Goal: Task Accomplishment & Management: Manage account settings

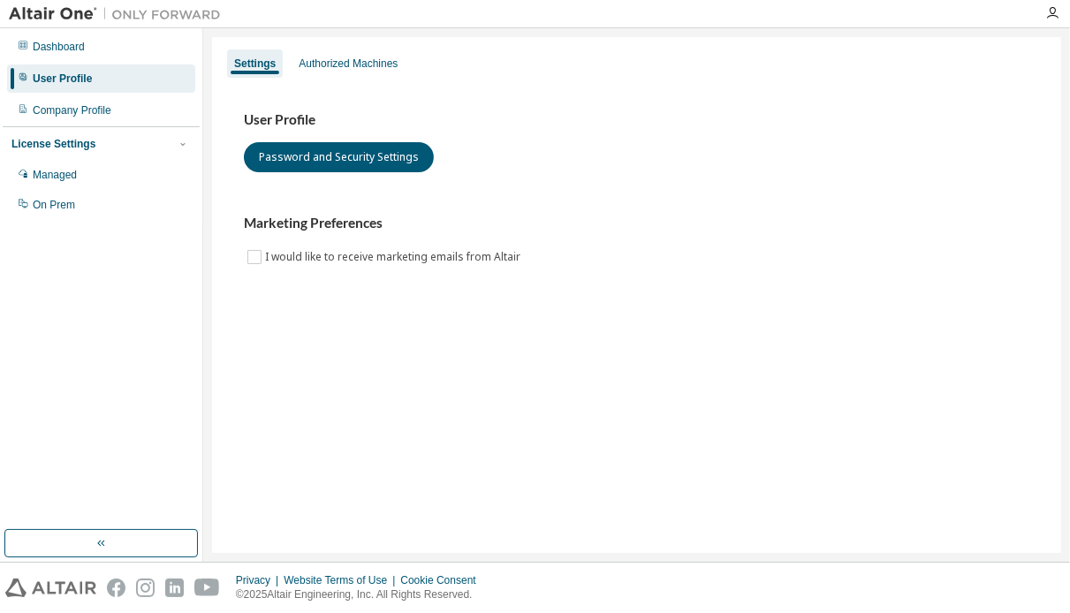
click at [506, 459] on div "Settings Authorized Machines User Profile Password and Security Settings Market…" at bounding box center [636, 295] width 849 height 516
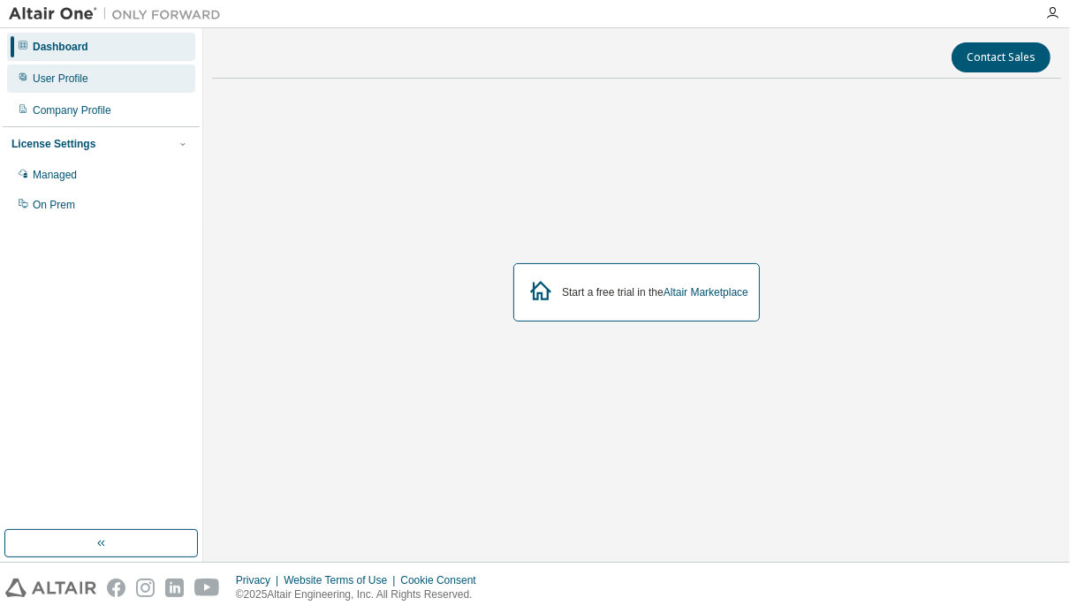
click at [118, 70] on div "User Profile" at bounding box center [101, 78] width 188 height 28
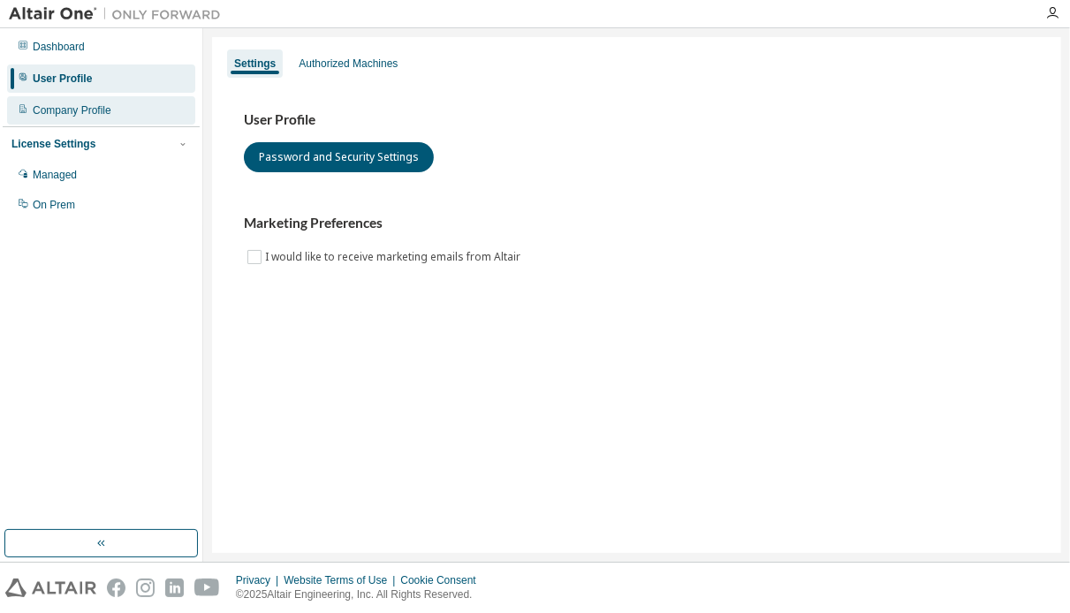
click at [110, 107] on div "Company Profile" at bounding box center [101, 110] width 188 height 28
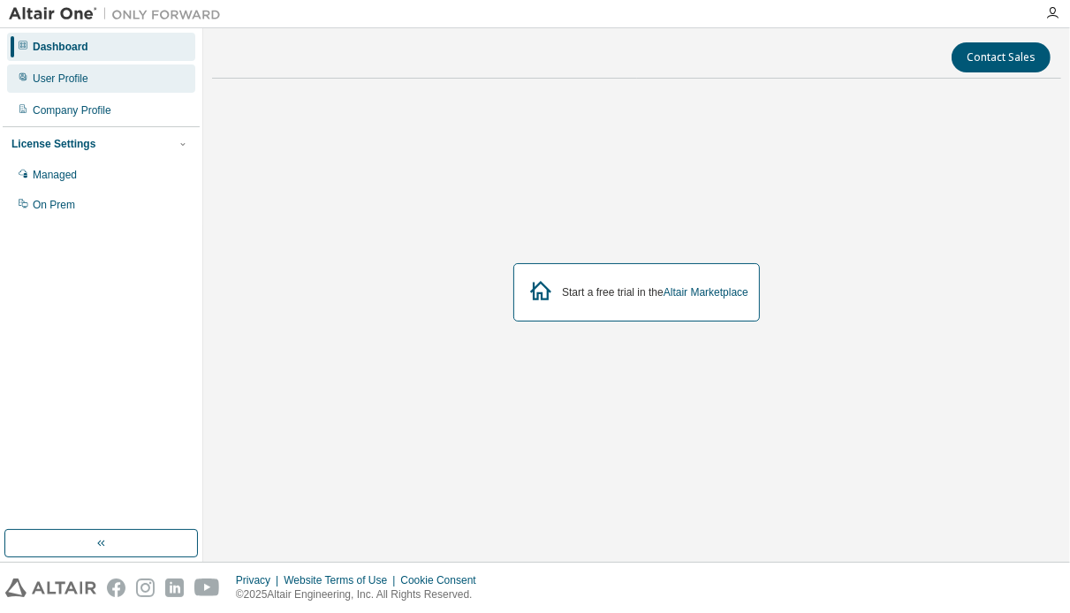
click at [60, 83] on div "User Profile" at bounding box center [61, 79] width 56 height 14
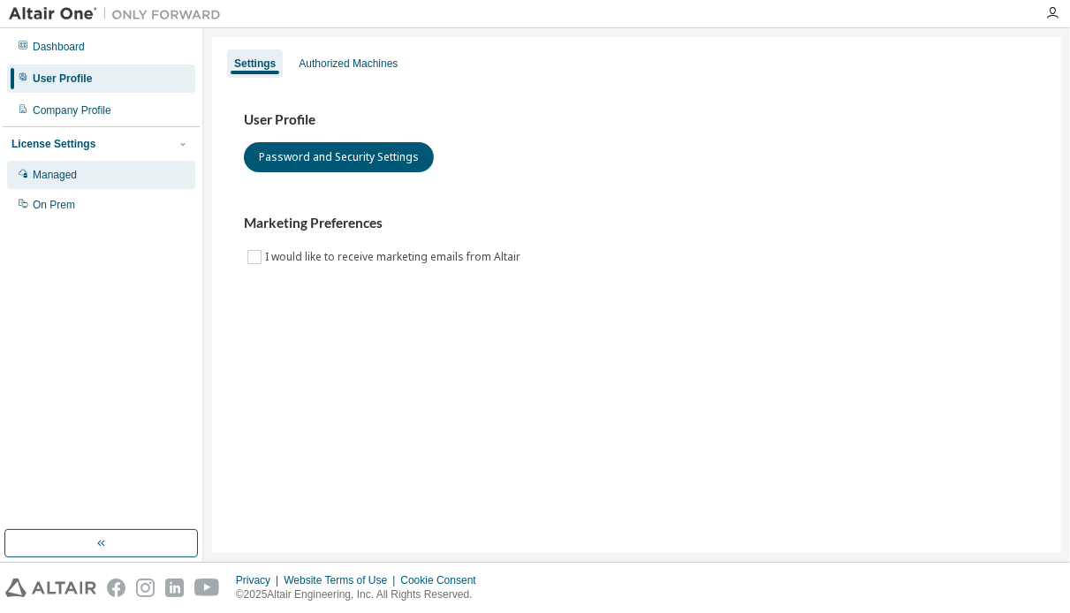
click at [58, 185] on div "Managed" at bounding box center [101, 175] width 188 height 28
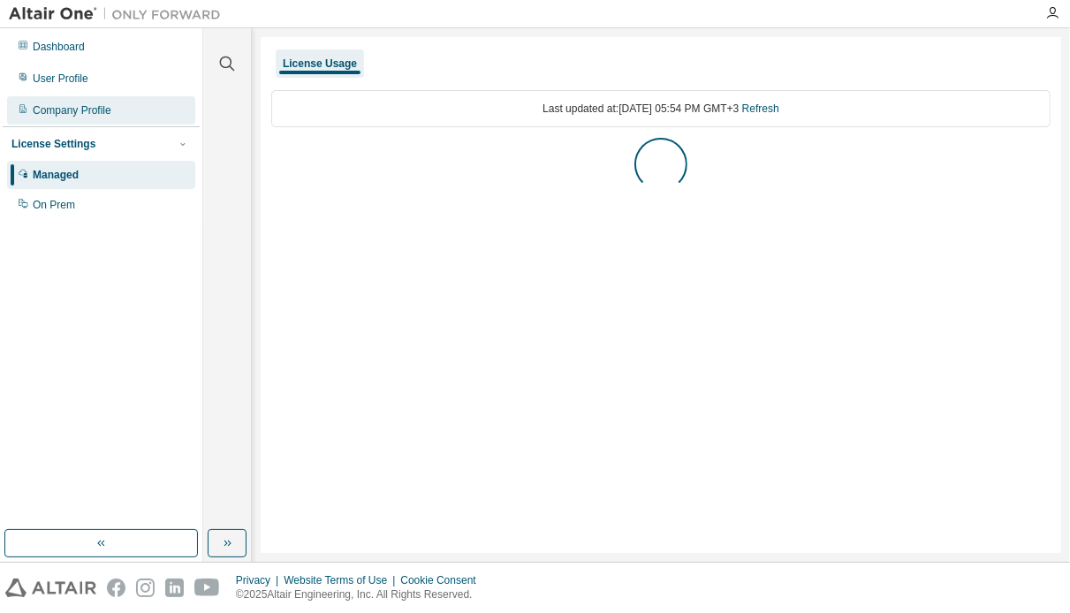
click at [115, 104] on div "Company Profile" at bounding box center [101, 110] width 188 height 28
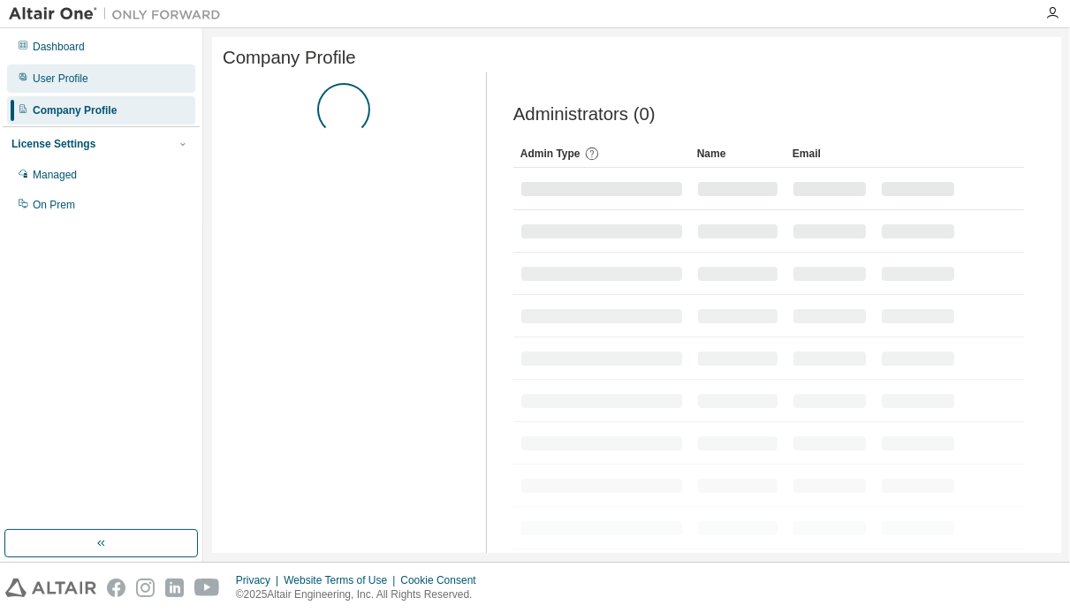
click at [114, 78] on div "User Profile" at bounding box center [101, 78] width 188 height 28
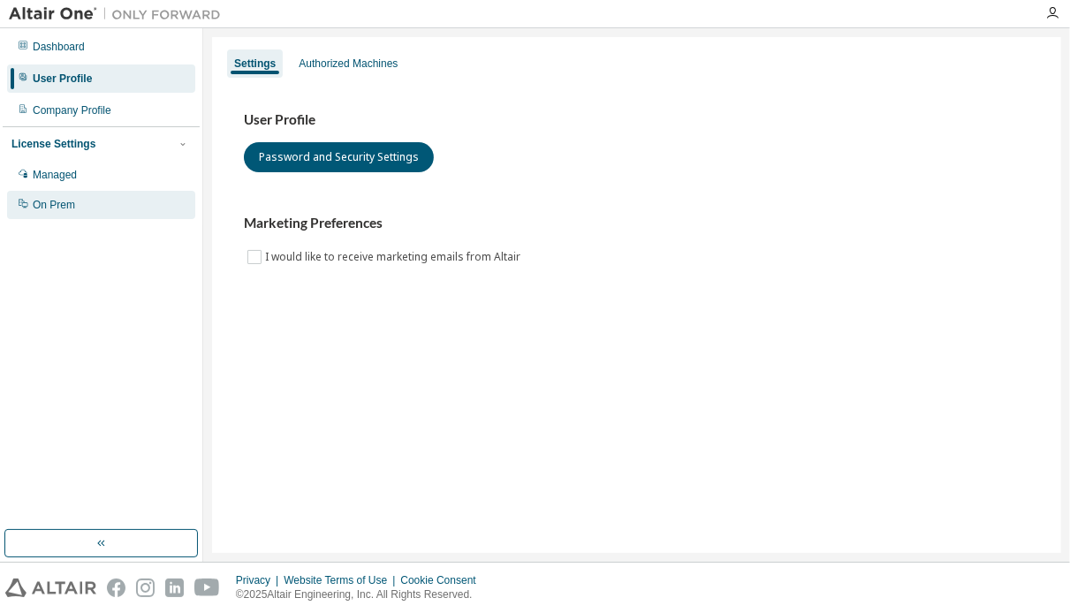
click at [64, 201] on div "On Prem" at bounding box center [54, 205] width 42 height 14
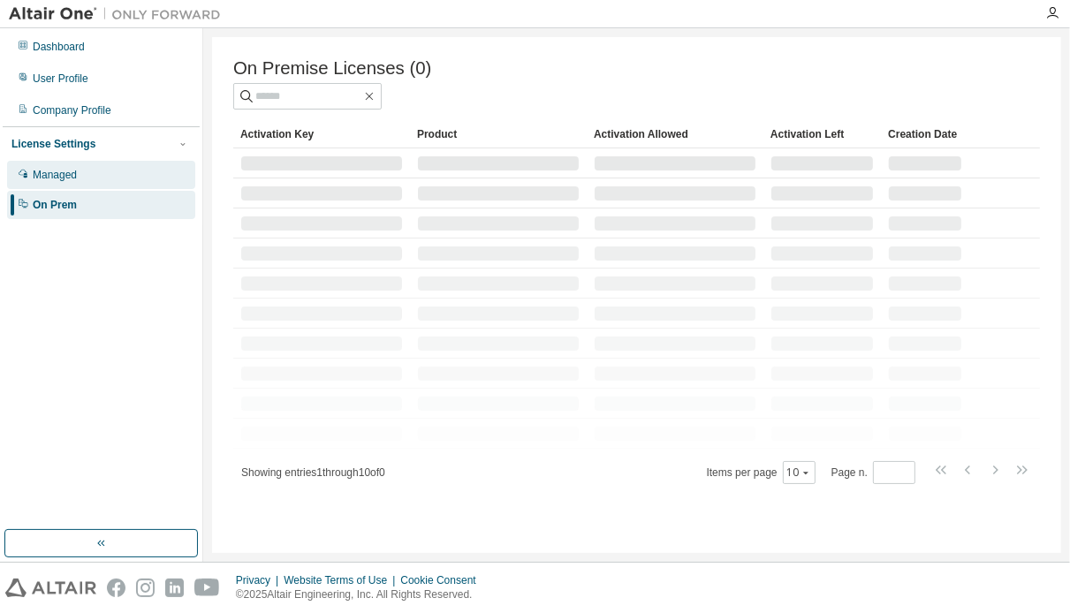
click at [75, 174] on div "Managed" at bounding box center [55, 175] width 44 height 14
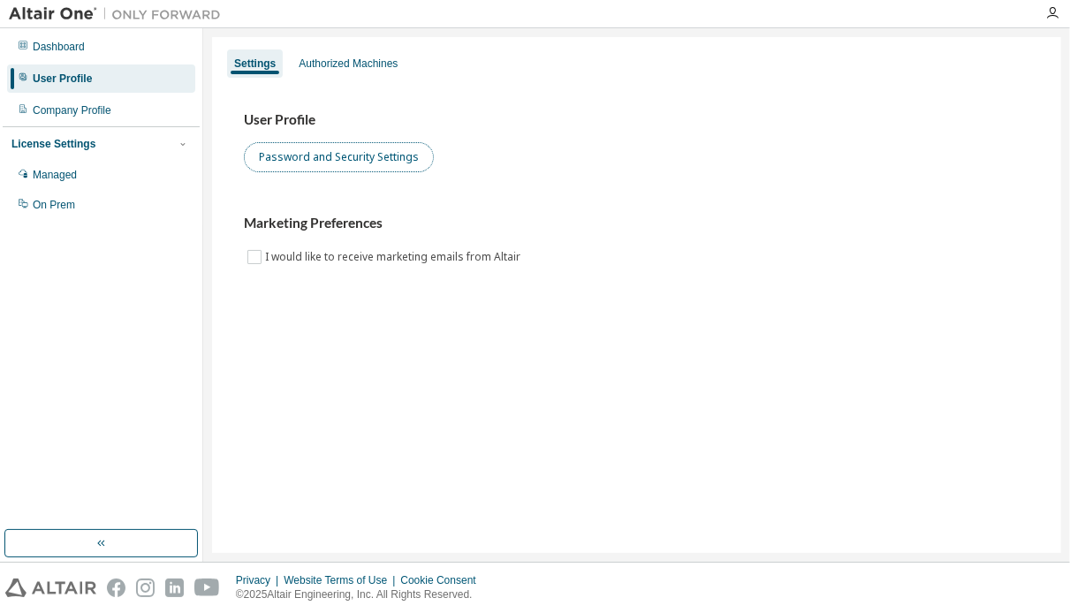
click at [398, 162] on button "Password and Security Settings" at bounding box center [339, 157] width 190 height 30
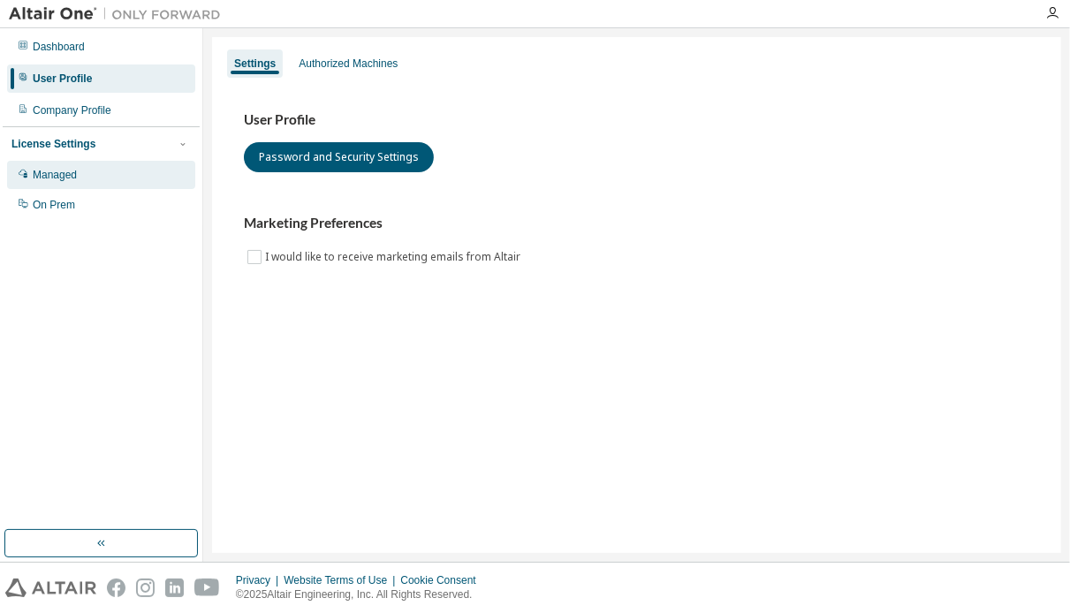
click at [91, 177] on div "Managed" at bounding box center [101, 175] width 188 height 28
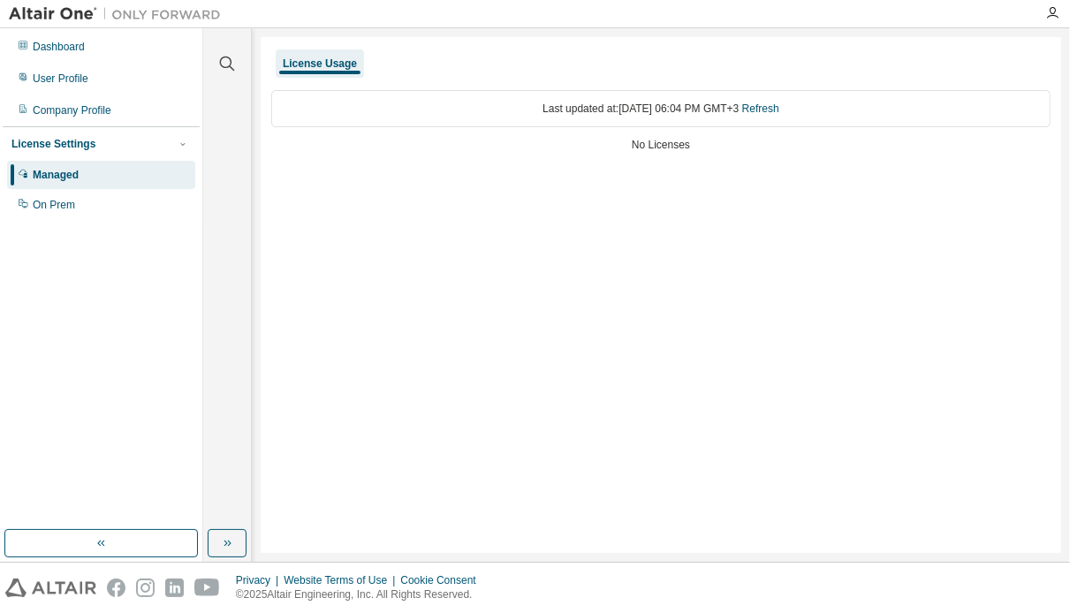
click at [694, 151] on div "Last updated at: Wed 2025-09-03 06:04 PM GMT+3 Refresh No Licenses" at bounding box center [660, 123] width 779 height 87
click at [338, 57] on div "License Usage" at bounding box center [320, 64] width 74 height 14
click at [1050, 18] on icon "button" at bounding box center [1052, 13] width 14 height 14
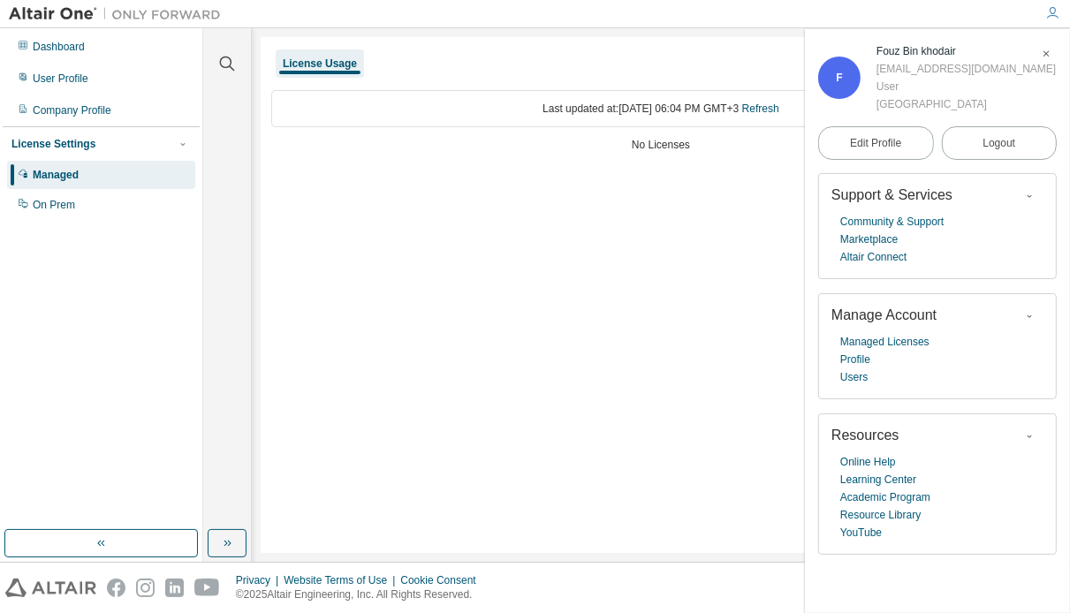
click at [649, 342] on div "License Usage Last updated at: Wed 2025-09-03 06:04 PM GMT+3 Refresh No Licenses" at bounding box center [661, 295] width 800 height 516
click at [855, 350] on link "Managed Licenses" at bounding box center [884, 342] width 89 height 18
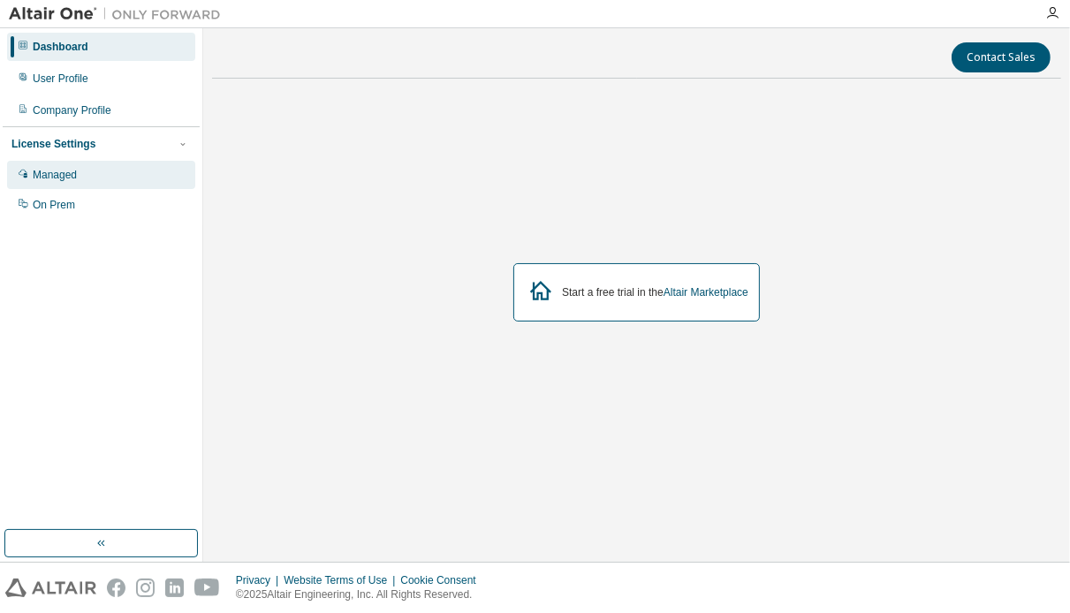
click at [93, 181] on div "Managed" at bounding box center [101, 175] width 188 height 28
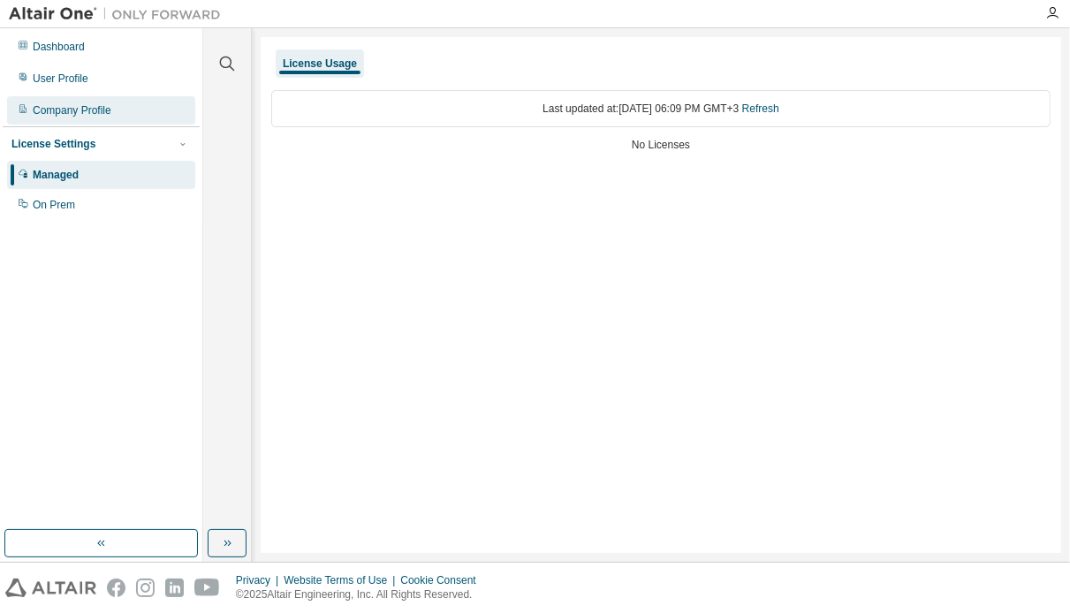
click at [88, 109] on div "Company Profile" at bounding box center [72, 110] width 79 height 14
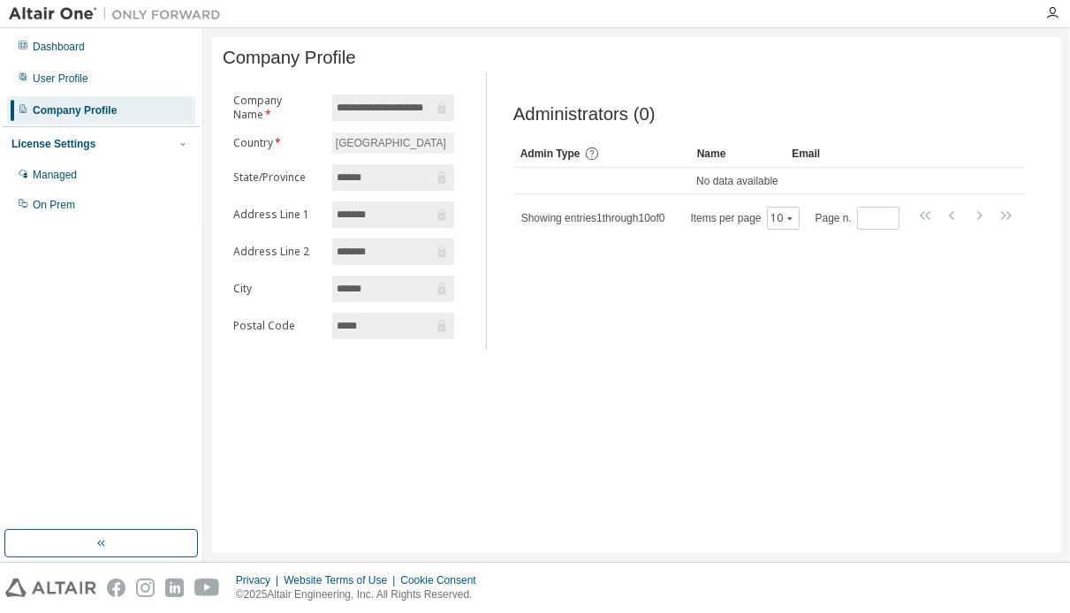
click at [381, 148] on div "Saudi Arabia" at bounding box center [391, 142] width 116 height 19
click at [83, 51] on div "Dashboard" at bounding box center [59, 47] width 52 height 14
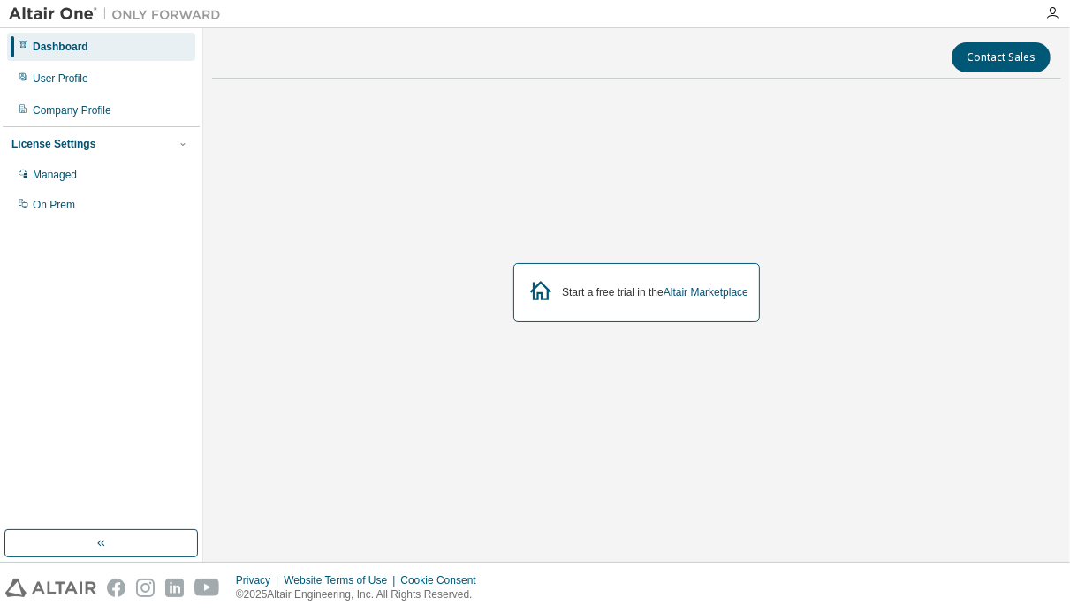
click at [1065, 28] on div "Contact Sales Start a free trial in the Altair Marketplace" at bounding box center [636, 295] width 867 height 534
click at [1057, 9] on icon "button" at bounding box center [1052, 13] width 14 height 14
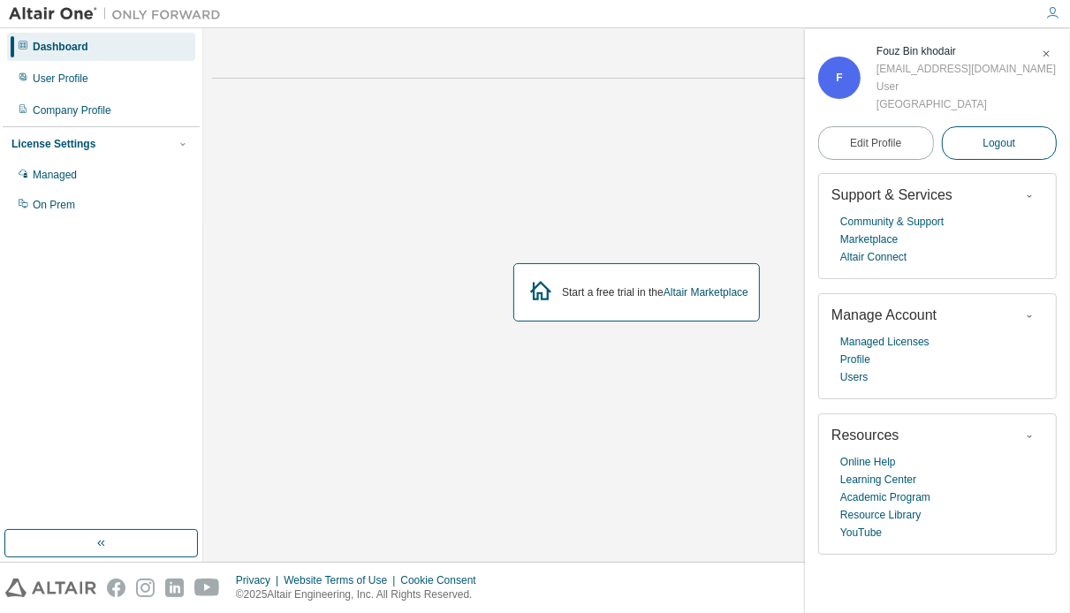
click at [990, 149] on span "Logout" at bounding box center [998, 143] width 33 height 18
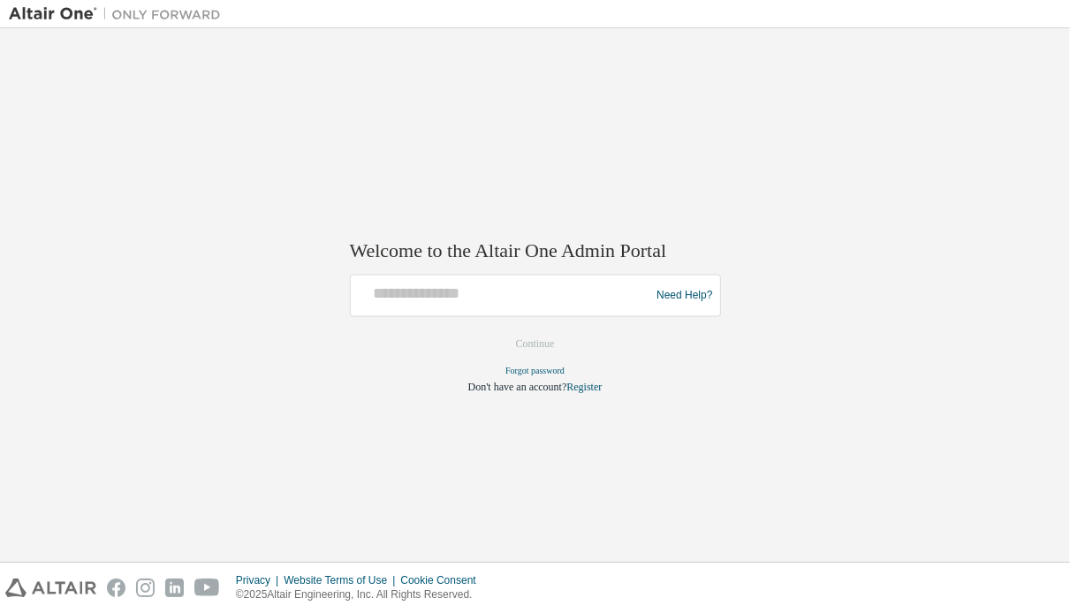
click at [475, 305] on div at bounding box center [503, 296] width 291 height 34
click at [479, 308] on div at bounding box center [503, 296] width 291 height 34
click at [480, 306] on div at bounding box center [503, 296] width 291 height 34
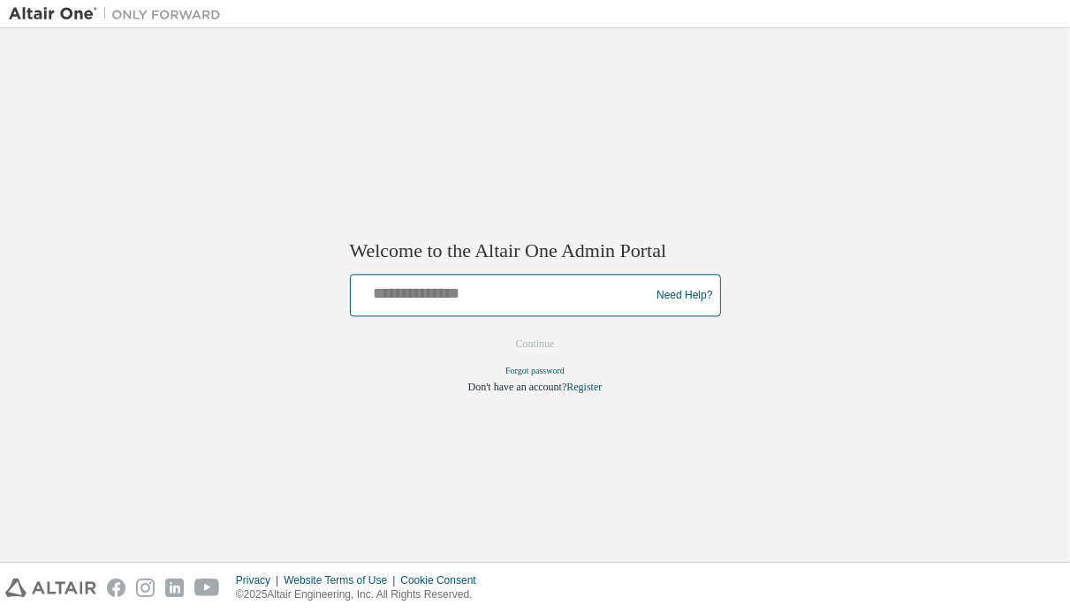
click at [480, 301] on input "text" at bounding box center [503, 292] width 291 height 26
type input "**********"
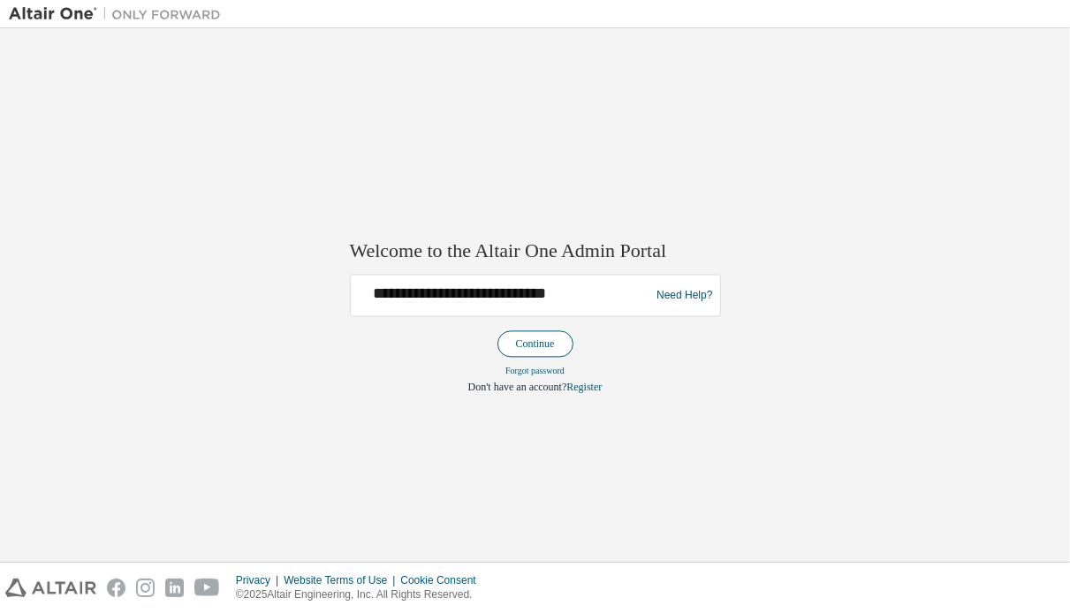
click at [543, 345] on button "Continue" at bounding box center [535, 344] width 76 height 27
click at [532, 304] on div "**********" at bounding box center [503, 296] width 291 height 34
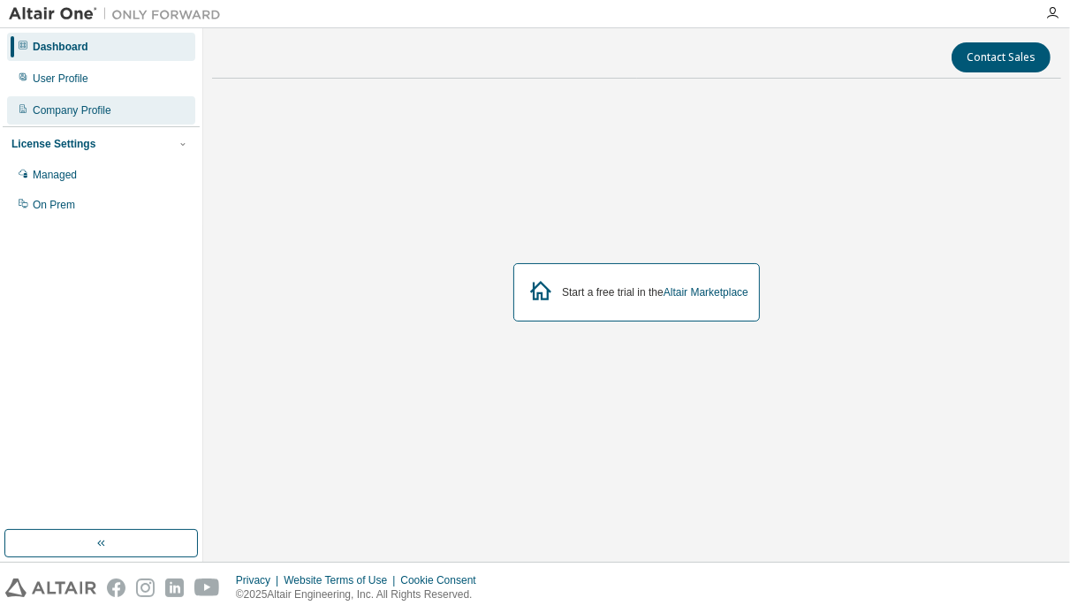
click at [80, 114] on div "Company Profile" at bounding box center [72, 110] width 79 height 14
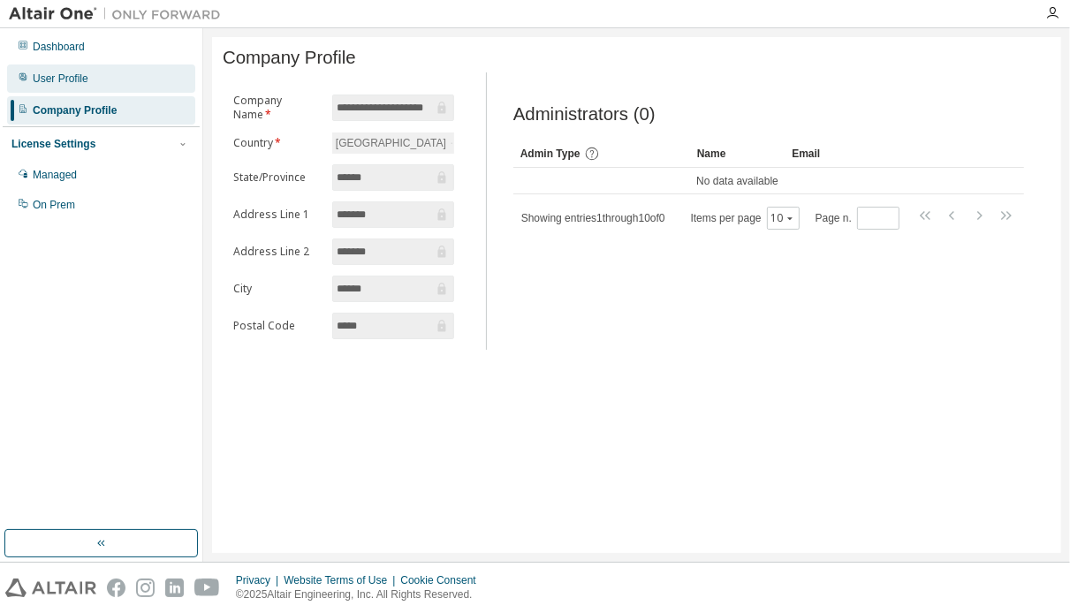
click at [83, 80] on div "User Profile" at bounding box center [61, 79] width 56 height 14
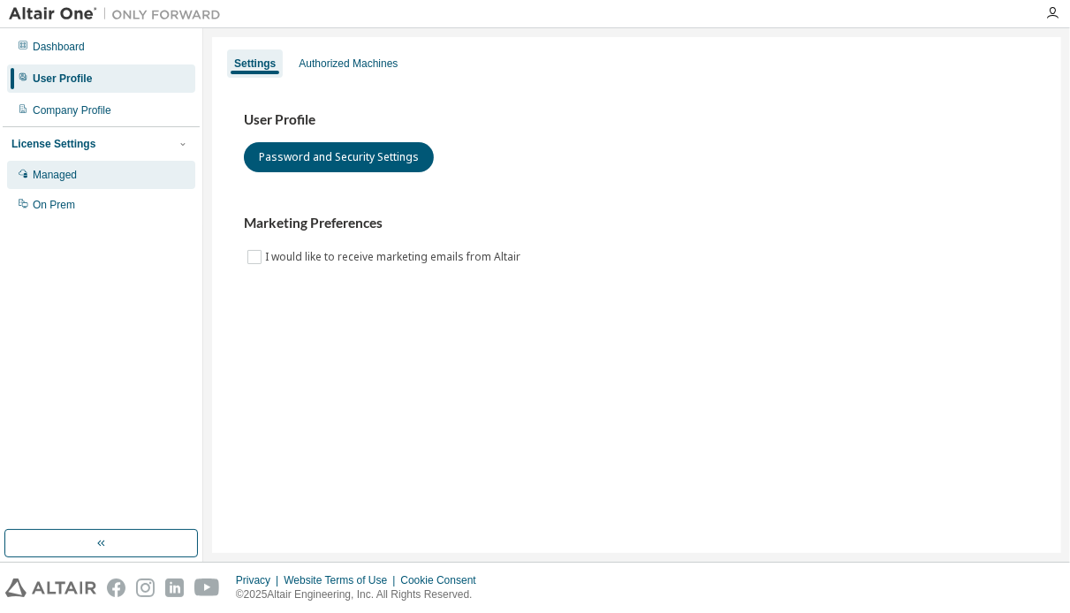
click at [59, 183] on div "Managed" at bounding box center [101, 175] width 188 height 28
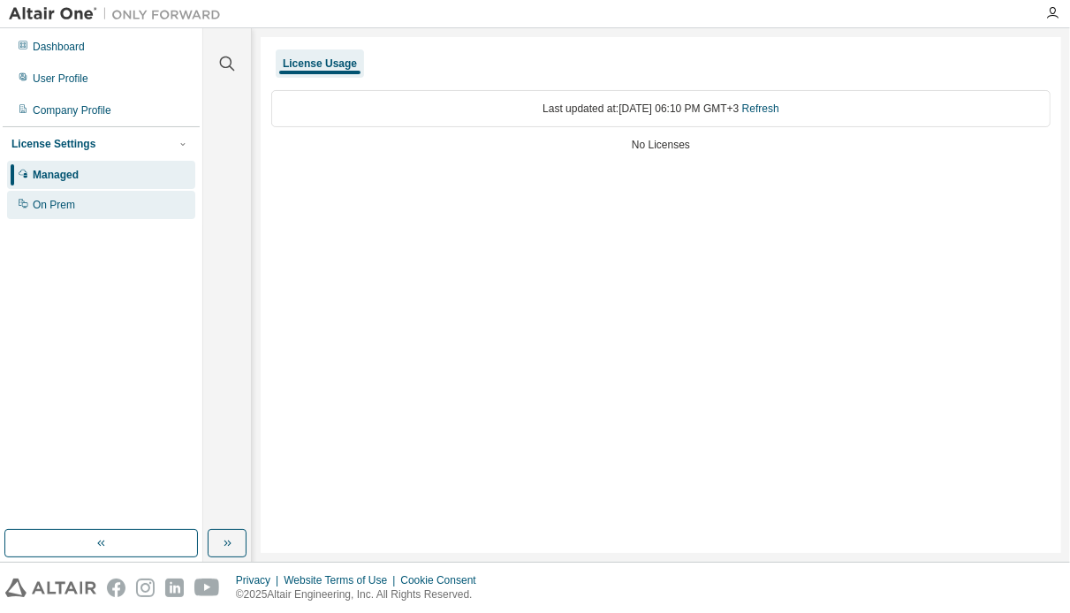
click at [63, 217] on div "On Prem" at bounding box center [101, 205] width 188 height 28
